Goal: Transaction & Acquisition: Obtain resource

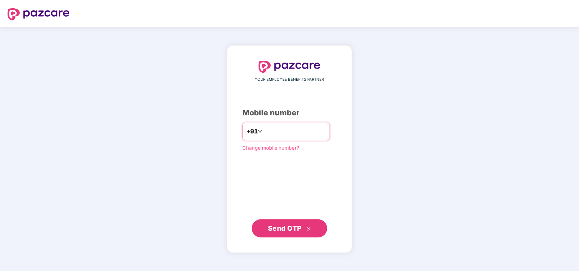
type input "**********"
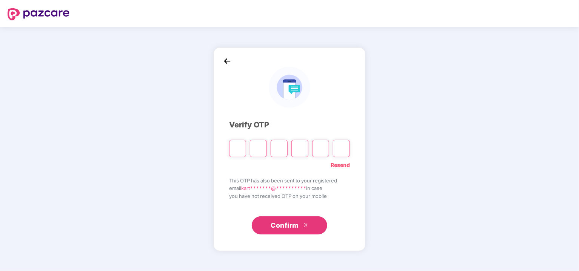
type input "*"
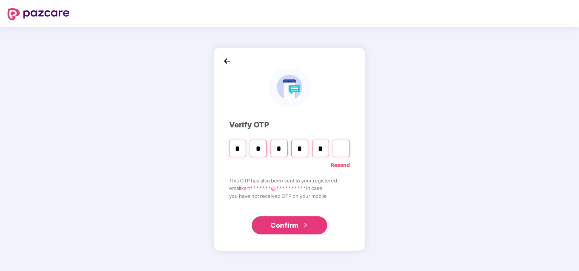
type input "*"
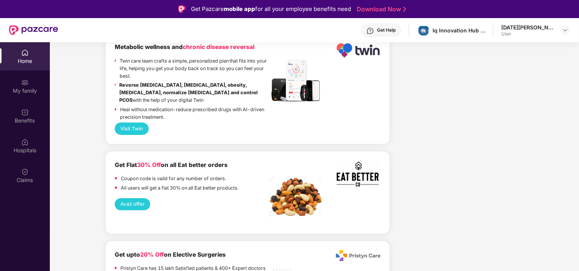
scroll to position [1516, 0]
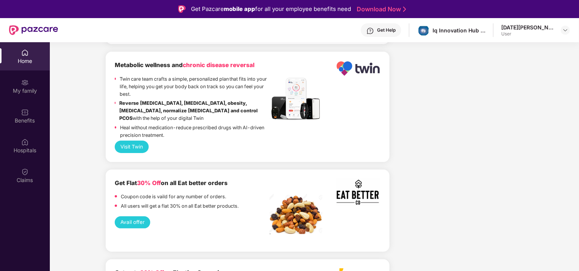
click at [129, 216] on button "Avail offer" at bounding box center [133, 222] width 36 height 12
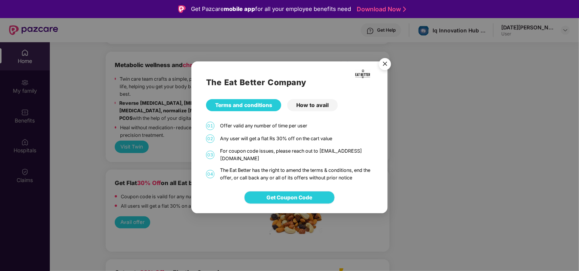
click at [285, 193] on span "Get Coupon Code" at bounding box center [290, 197] width 46 height 8
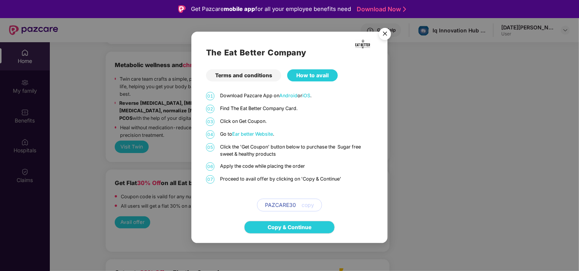
click at [304, 204] on span "copy" at bounding box center [307, 205] width 12 height 8
click at [295, 229] on link "Copy & Continue" at bounding box center [289, 227] width 44 height 8
